Goal: Use online tool/utility

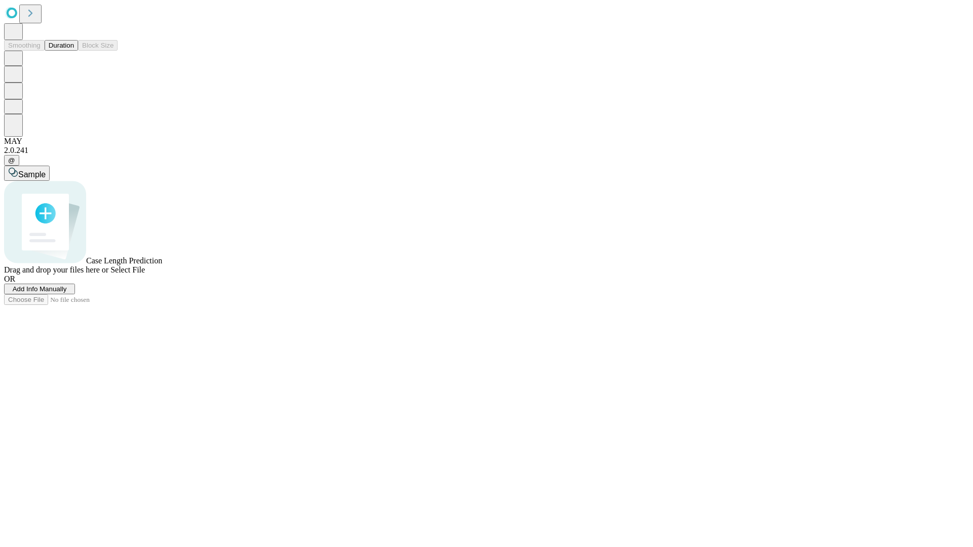
click at [145, 274] on span "Select File" at bounding box center [127, 270] width 34 height 9
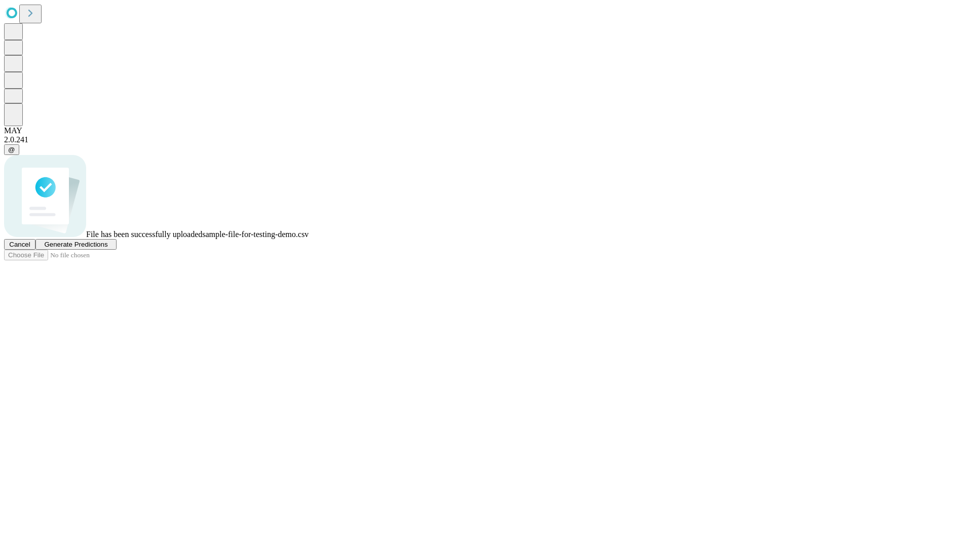
click at [107, 248] on span "Generate Predictions" at bounding box center [75, 245] width 63 height 8
